Goal: Go to known website: Access a specific website the user already knows

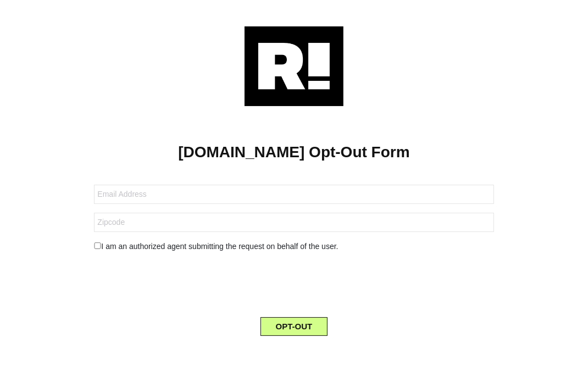
click at [288, 66] on img at bounding box center [294, 66] width 99 height 80
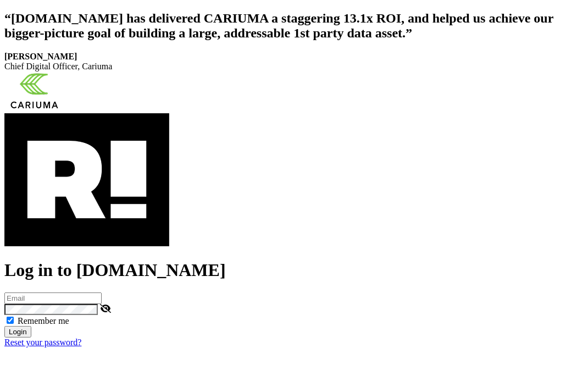
click at [89, 246] on img at bounding box center [86, 179] width 165 height 133
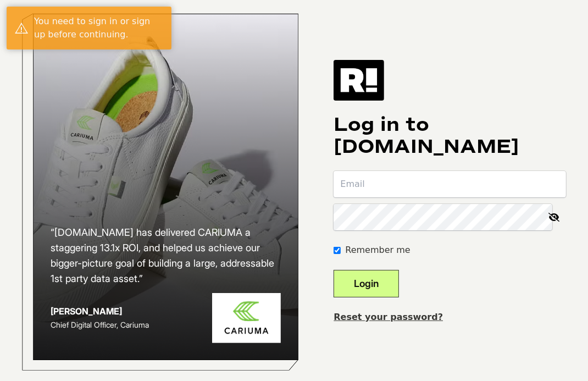
scroll to position [20, 0]
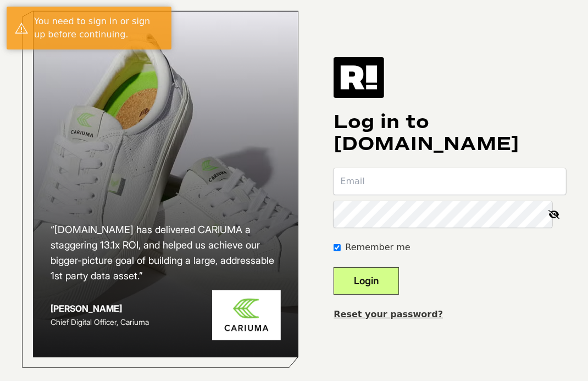
click at [374, 75] on img at bounding box center [359, 77] width 51 height 41
click at [368, 68] on img at bounding box center [359, 77] width 51 height 41
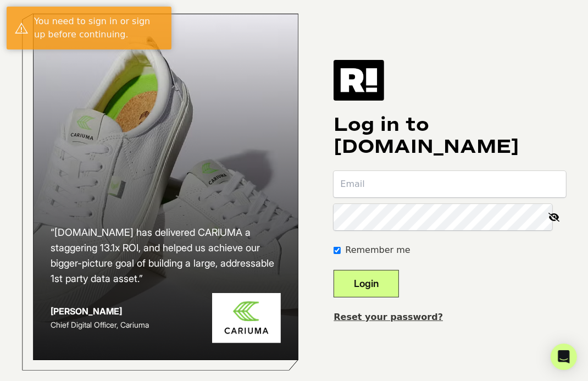
click at [364, 85] on img at bounding box center [359, 80] width 51 height 41
